Goal: Task Accomplishment & Management: Use online tool/utility

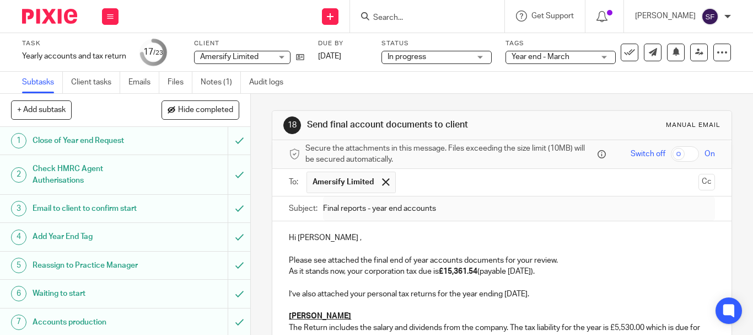
scroll to position [425, 0]
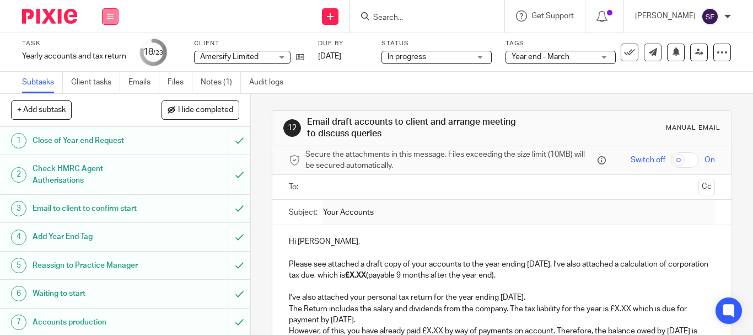
click at [108, 13] on icon at bounding box center [110, 16] width 7 height 7
click at [108, 53] on link "Work" at bounding box center [104, 51] width 19 height 8
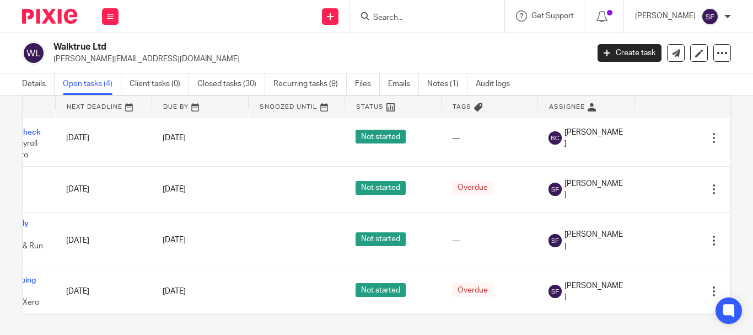
scroll to position [17, 0]
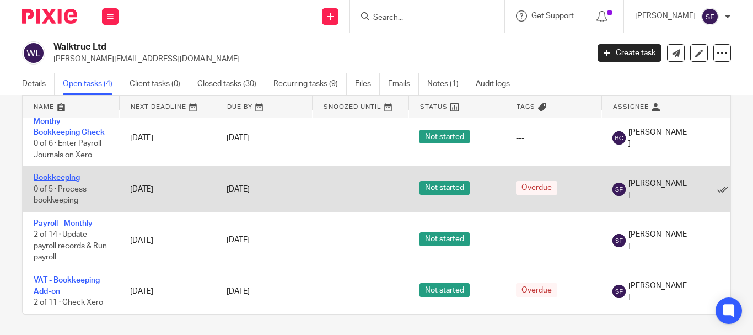
click at [74, 174] on link "Bookkeeping" at bounding box center [57, 178] width 46 height 8
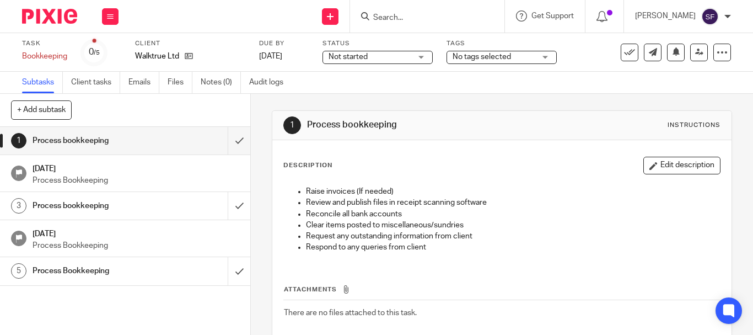
click at [188, 213] on div "Process bookkeeping" at bounding box center [125, 205] width 185 height 17
